Goal: Task Accomplishment & Management: Use online tool/utility

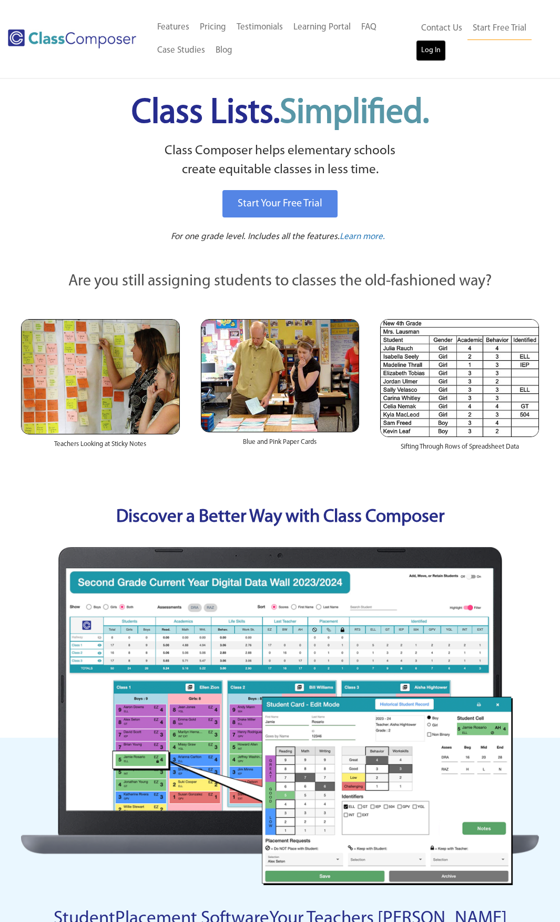
click at [424, 45] on link "Log In" at bounding box center [431, 50] width 30 height 21
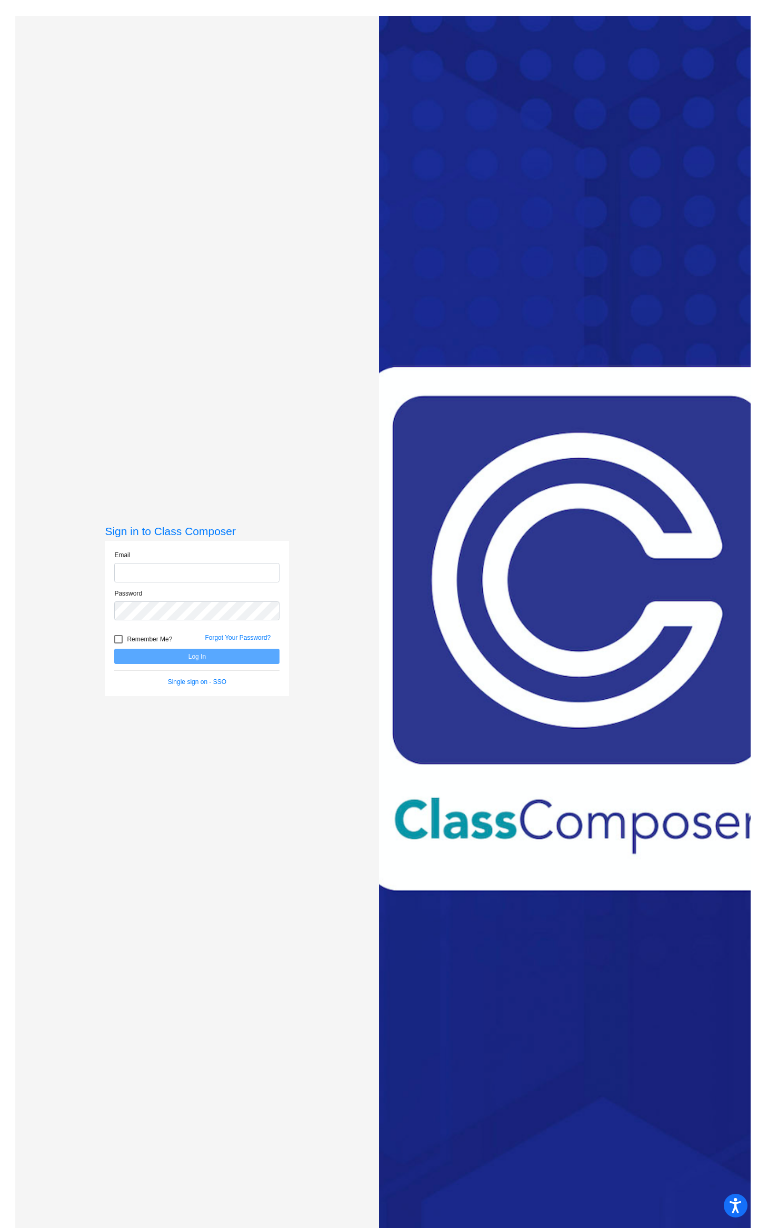
type input "[EMAIL_ADDRESS][DOMAIN_NAME]"
click at [251, 653] on button "Log In" at bounding box center [196, 656] width 165 height 15
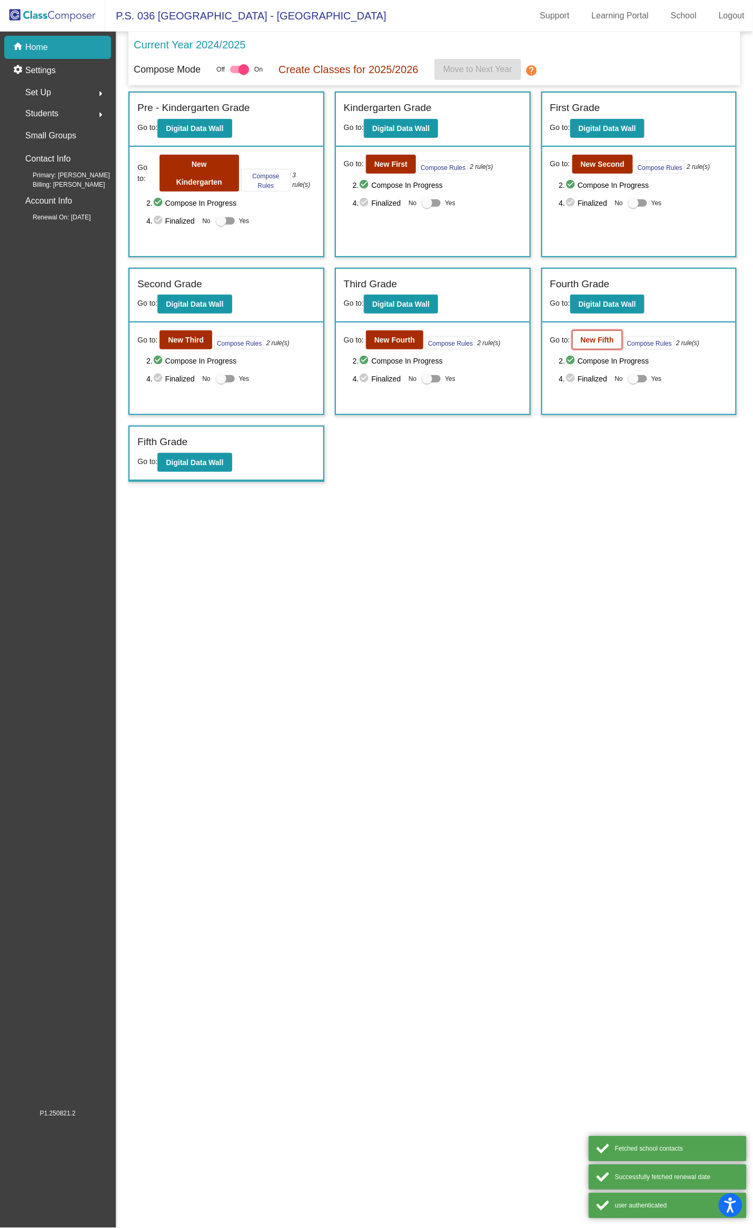
click at [607, 339] on b "New Fifth" at bounding box center [596, 340] width 33 height 8
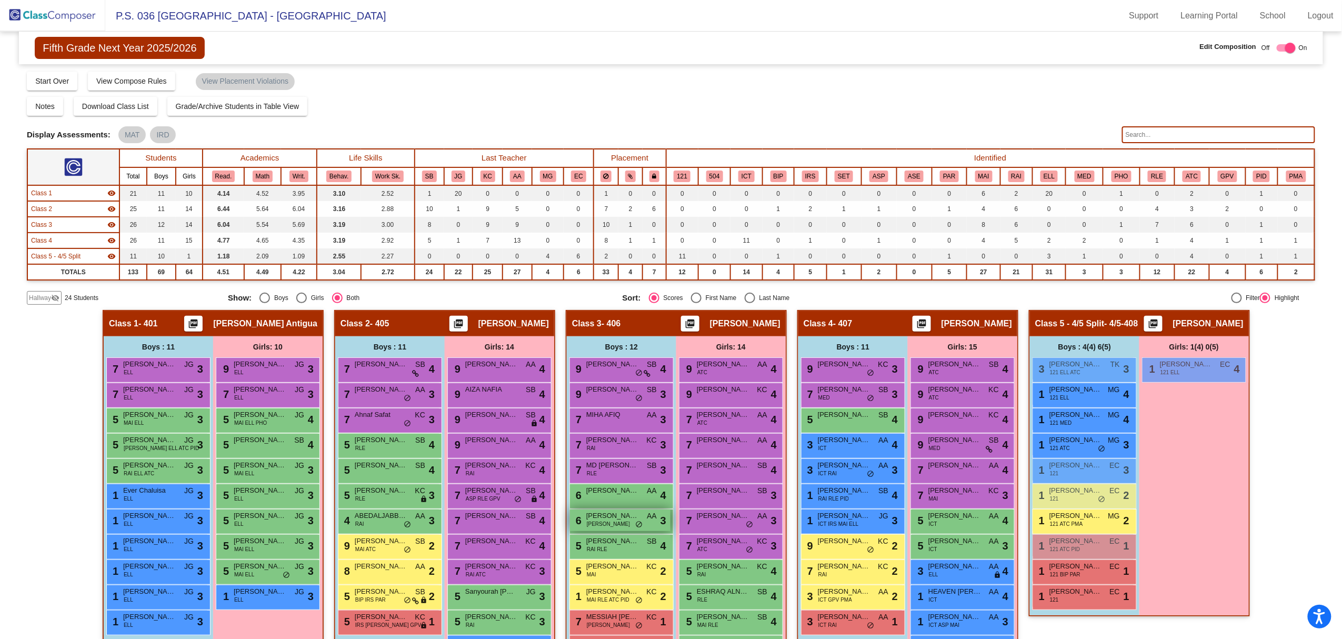
scroll to position [112, 0]
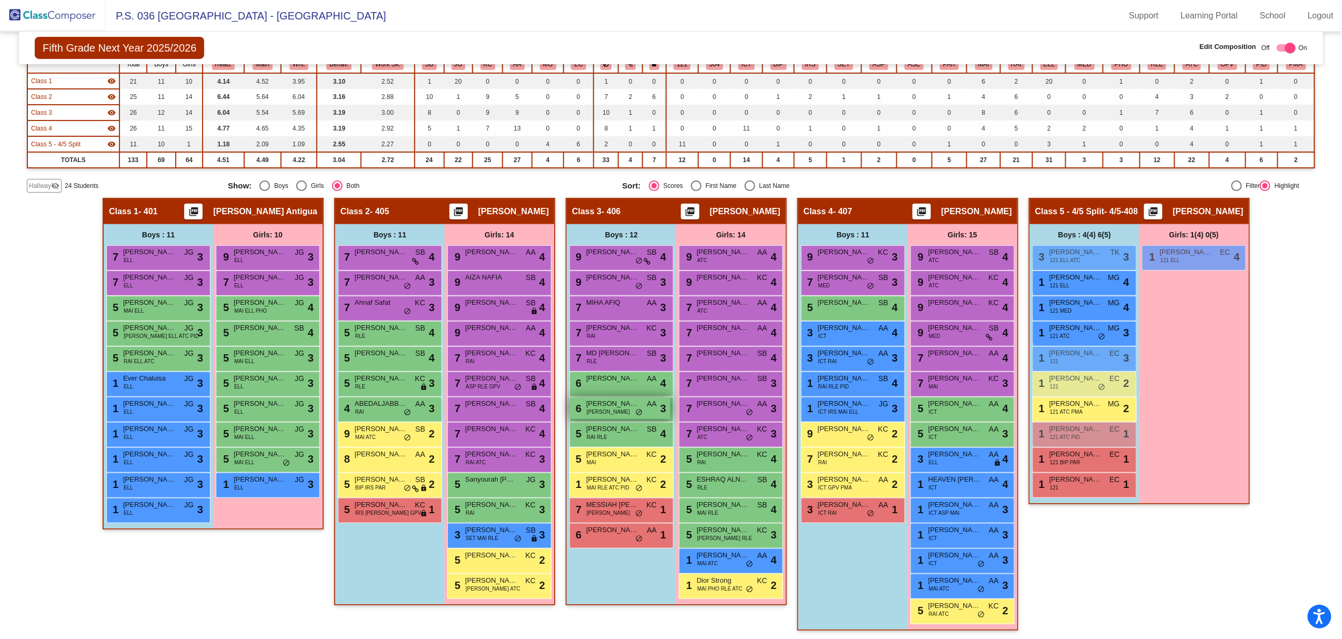
click at [619, 405] on span "IAN PEREZ" at bounding box center [612, 403] width 53 height 11
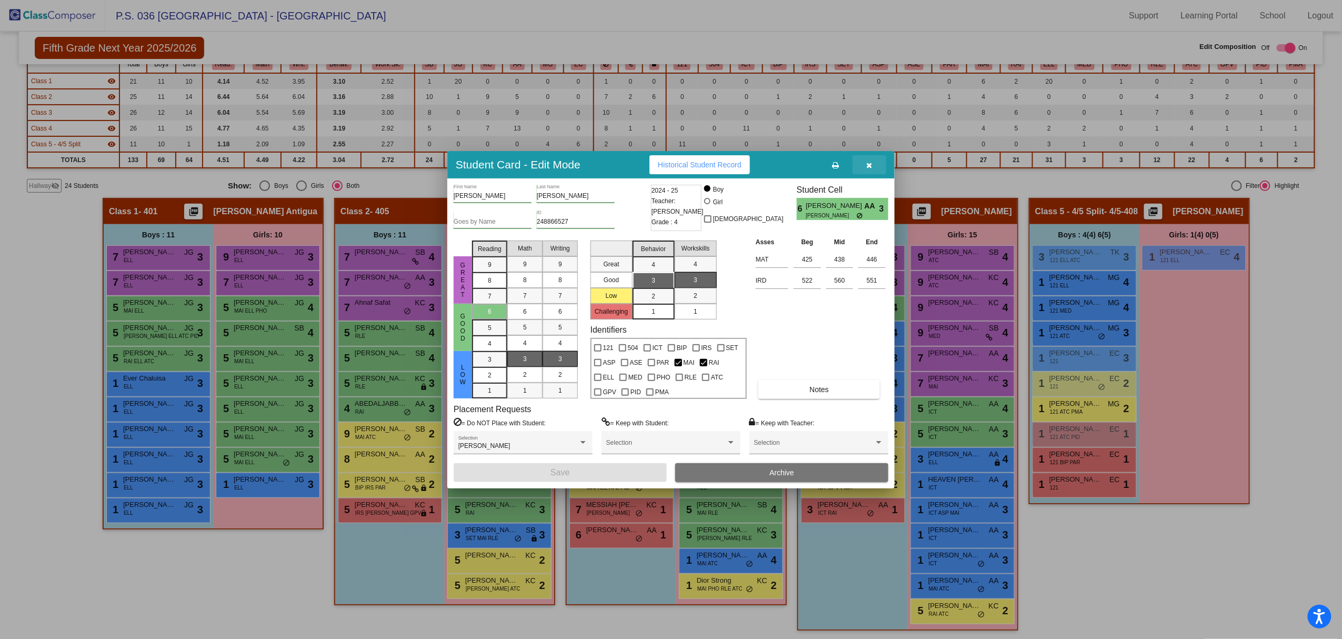
click at [757, 168] on icon "button" at bounding box center [870, 165] width 6 height 7
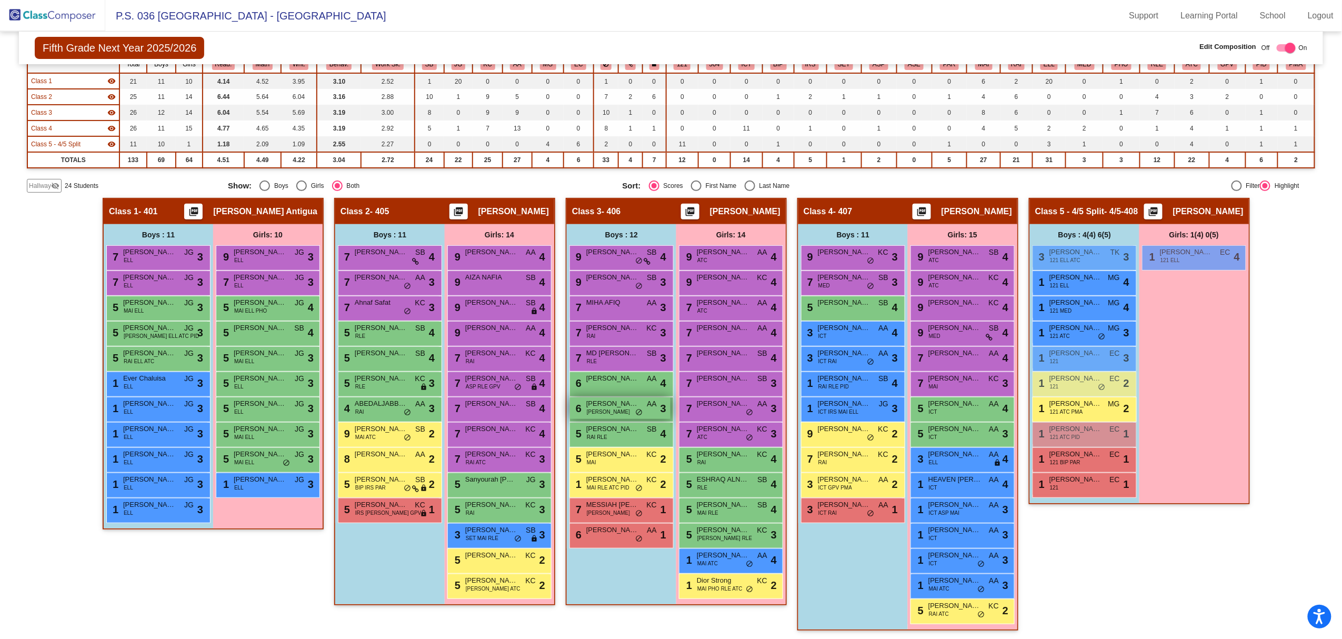
click at [624, 405] on span "IAN PEREZ" at bounding box center [612, 403] width 53 height 11
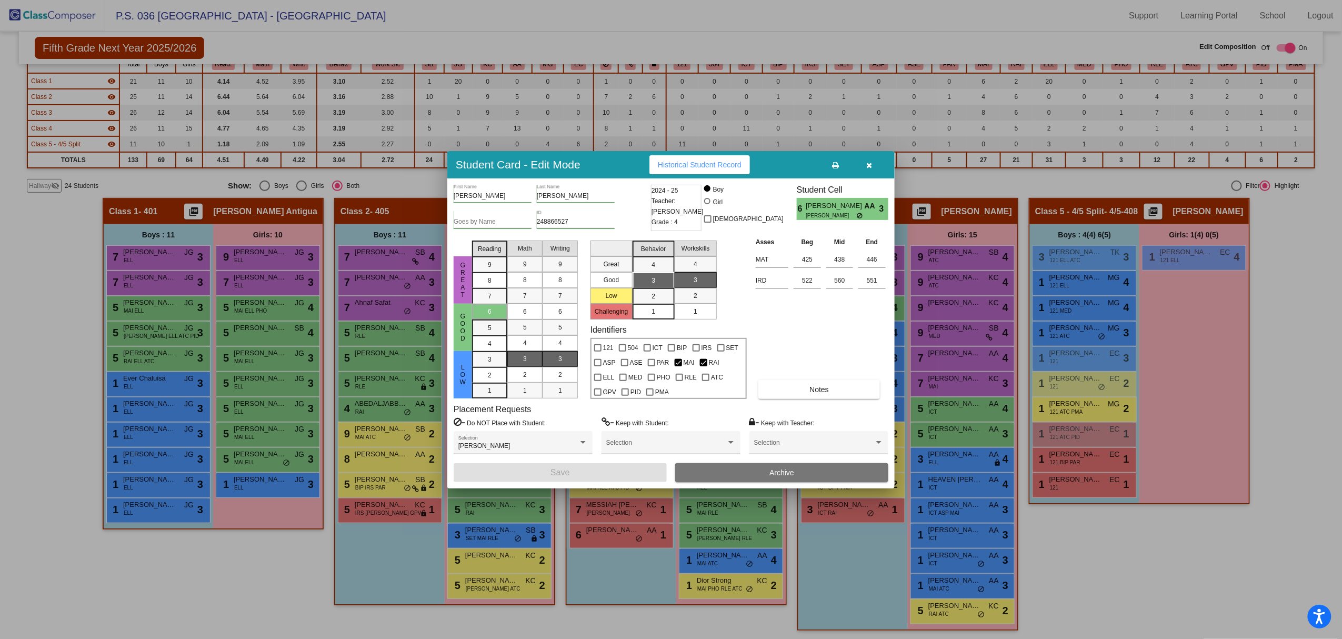
click at [757, 161] on button "button" at bounding box center [870, 164] width 34 height 19
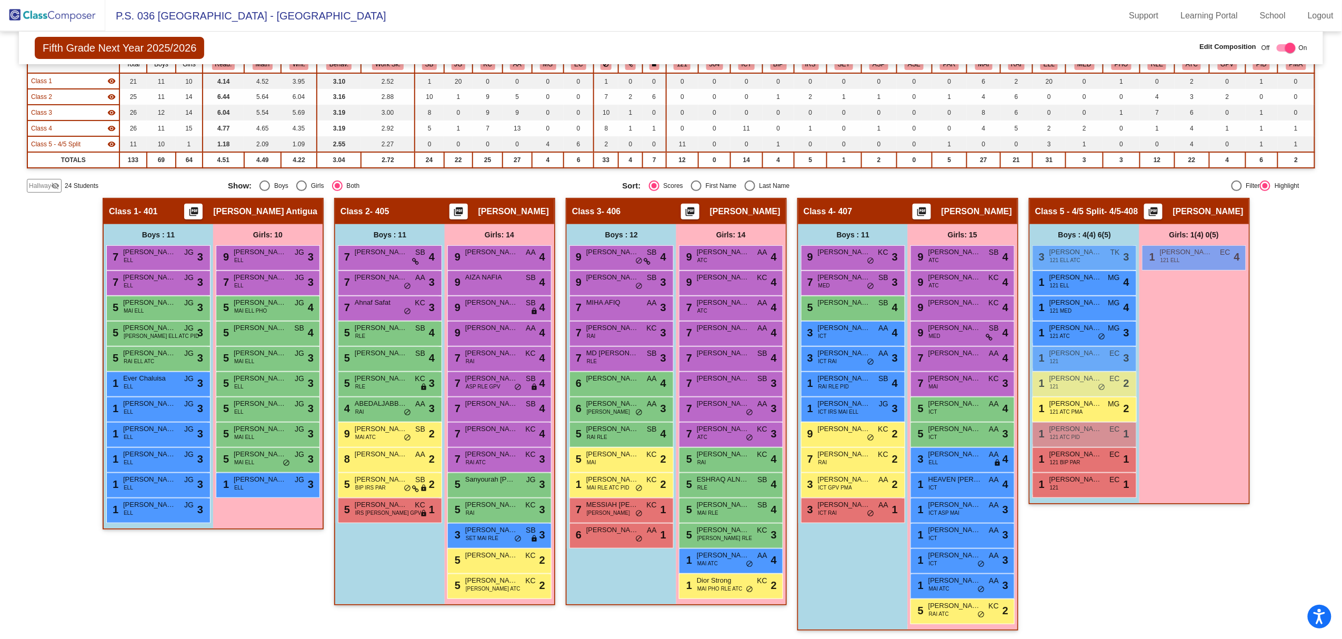
click at [757, 411] on div "Hallway - Hallway Class picture_as_pdf Add Student First Name Last Name Student…" at bounding box center [671, 419] width 1288 height 443
click at [604, 251] on span "MIQDAD HOSSAIN" at bounding box center [612, 252] width 53 height 11
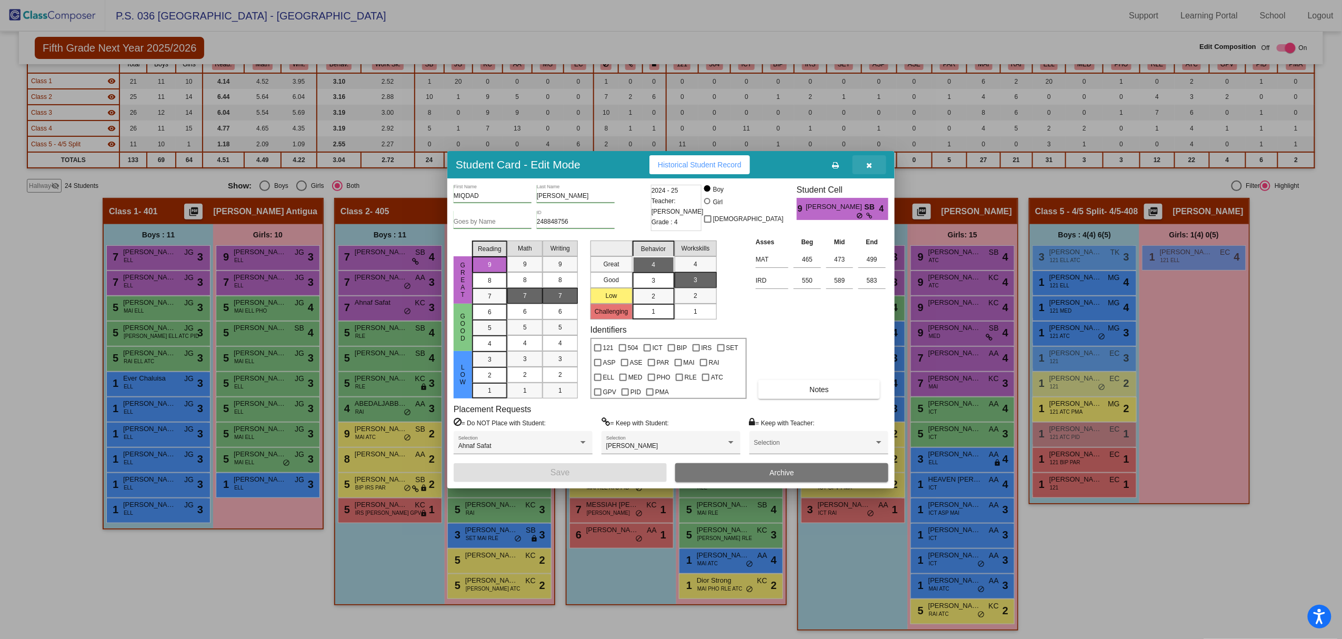
click at [757, 159] on button "button" at bounding box center [870, 164] width 34 height 19
